Goal: Use online tool/utility: Use online tool/utility

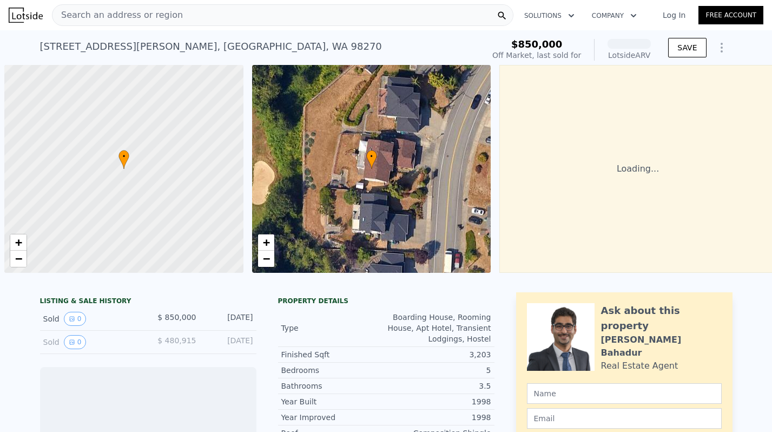
scroll to position [0, 4]
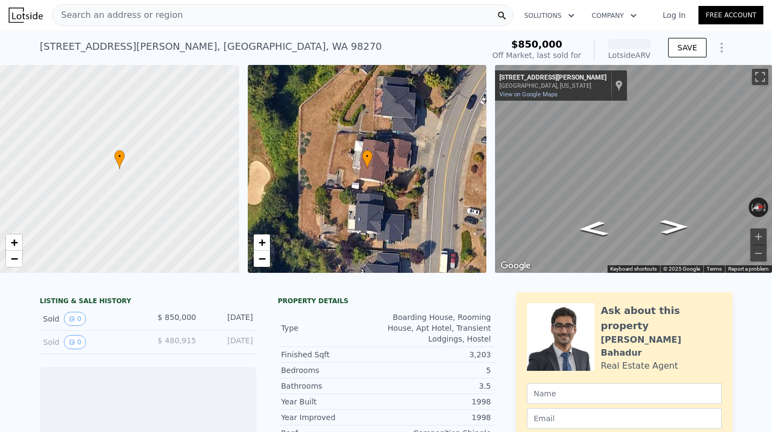
click at [175, 10] on div "Search an address or region" at bounding box center [283, 15] width 462 height 22
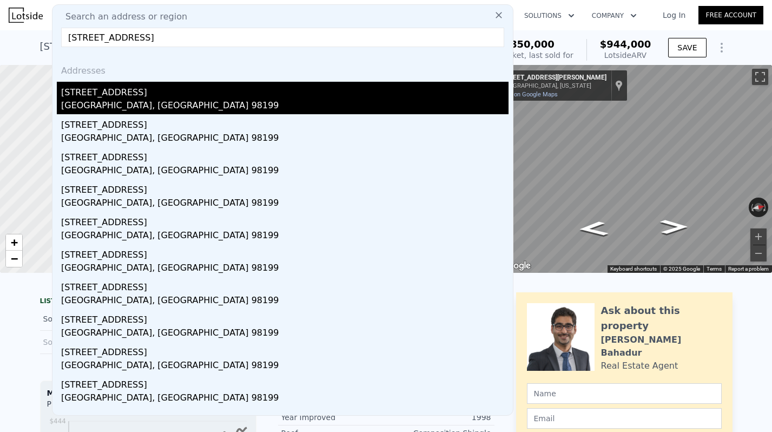
type input "[STREET_ADDRESS]"
click at [102, 101] on div "[GEOGRAPHIC_DATA], [GEOGRAPHIC_DATA] 98199" at bounding box center [285, 106] width 448 height 15
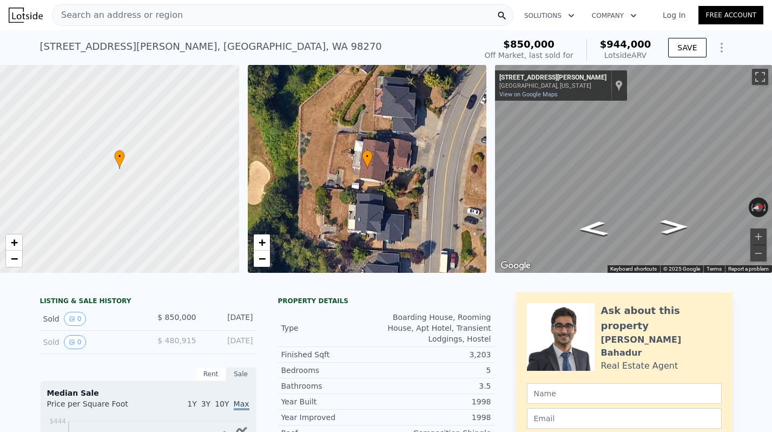
type input "4"
type input "1.75"
type input "1800"
type input "2980"
type input "3394"
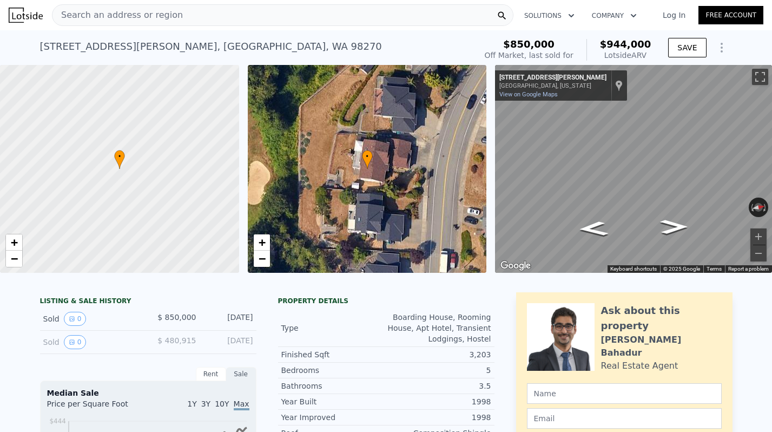
type input "8005"
type input "$ 1,430,000"
type input "8"
type input "$ 178,212"
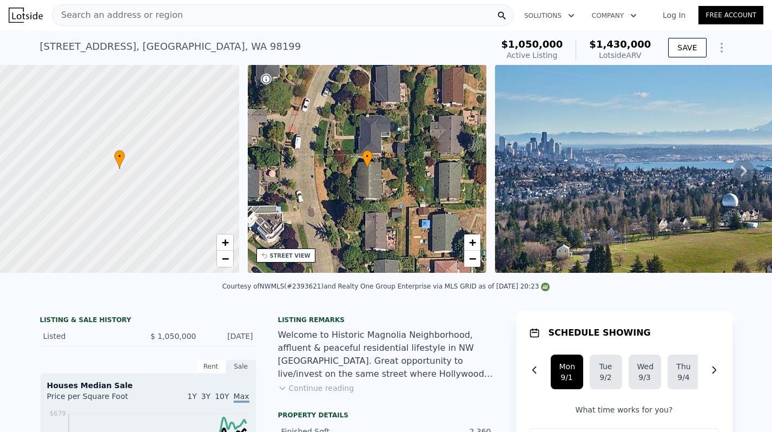
click at [94, 149] on div at bounding box center [119, 168] width 287 height 249
